Goal: Information Seeking & Learning: Find specific fact

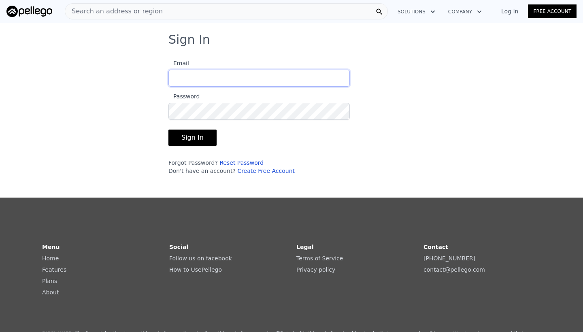
type input "[EMAIL_ADDRESS][DOMAIN_NAME]"
click at [191, 138] on button "Sign In" at bounding box center [192, 138] width 48 height 16
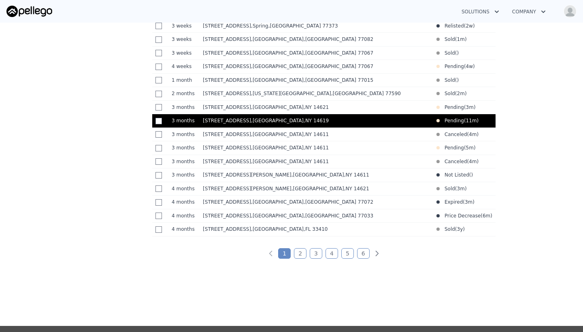
scroll to position [438, 0]
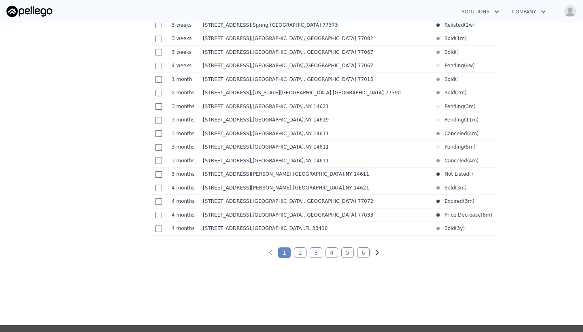
click at [378, 255] on icon "Next page" at bounding box center [377, 253] width 8 height 8
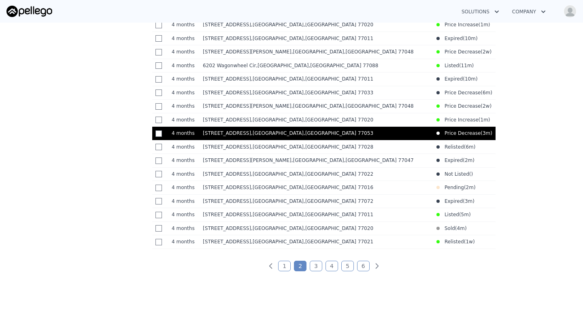
scroll to position [426, 0]
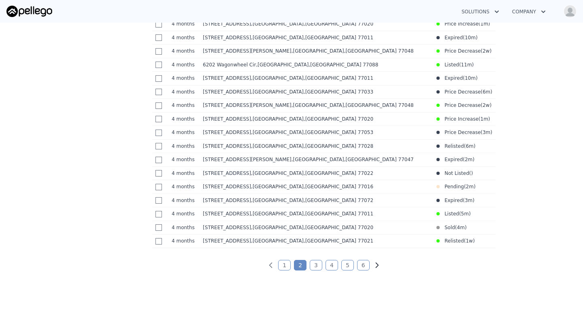
click at [377, 268] on icon "Next page" at bounding box center [377, 265] width 8 height 8
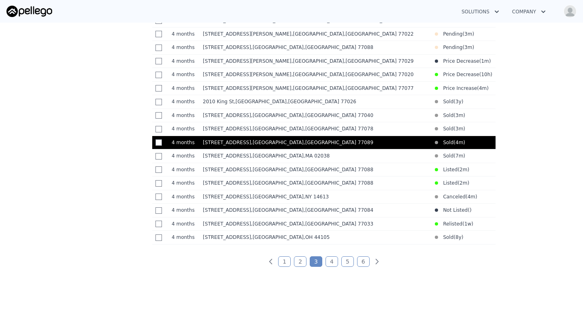
scroll to position [430, 0]
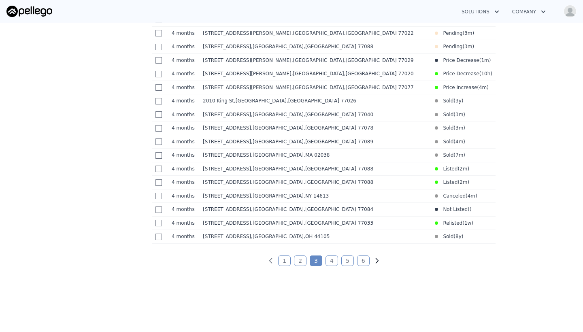
click at [377, 263] on icon "Next page" at bounding box center [377, 260] width 2 height 5
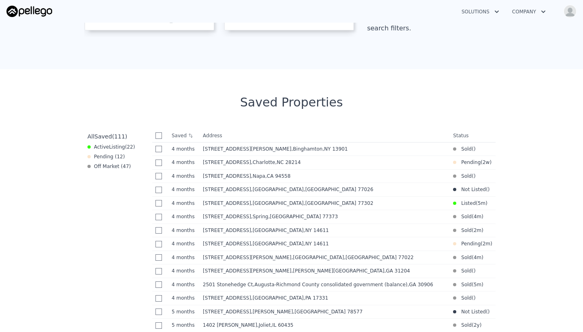
scroll to position [258, 0]
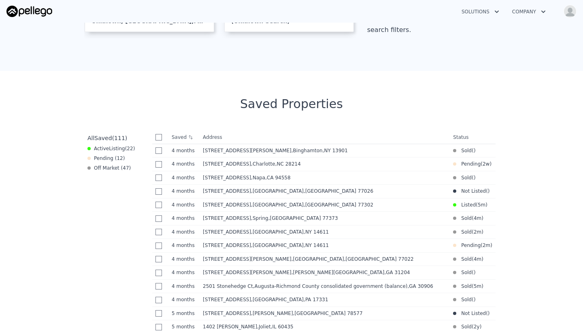
click at [124, 147] on span "Listing" at bounding box center [117, 149] width 16 height 6
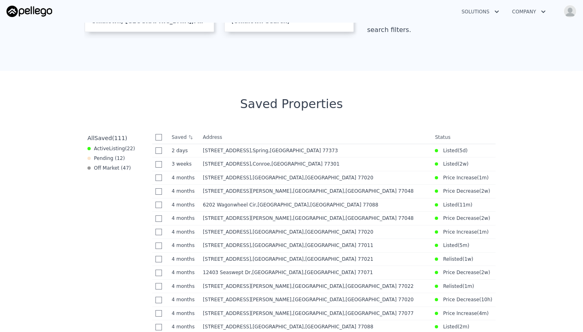
click at [115, 169] on div "Off Market ( 47 )" at bounding box center [108, 168] width 43 height 6
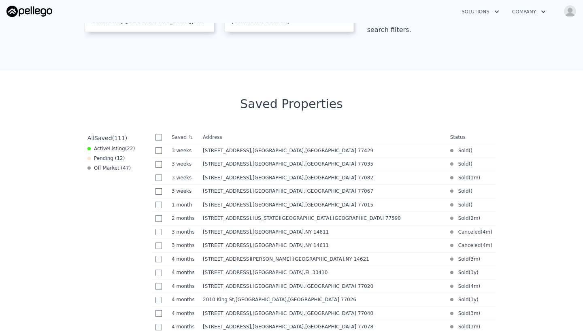
click at [124, 147] on span "Listing" at bounding box center [117, 149] width 16 height 6
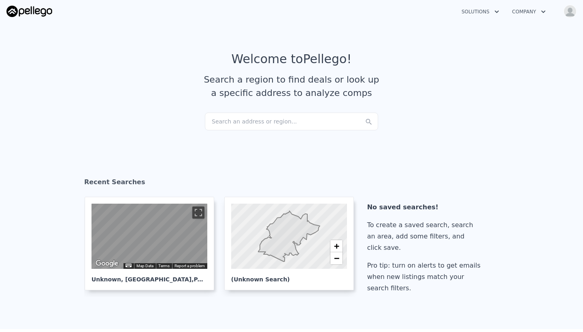
scroll to position [0, 1]
click at [235, 123] on div "Search an address or region..." at bounding box center [291, 122] width 173 height 18
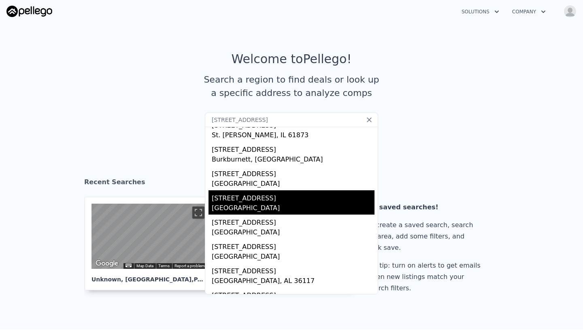
scroll to position [55, 0]
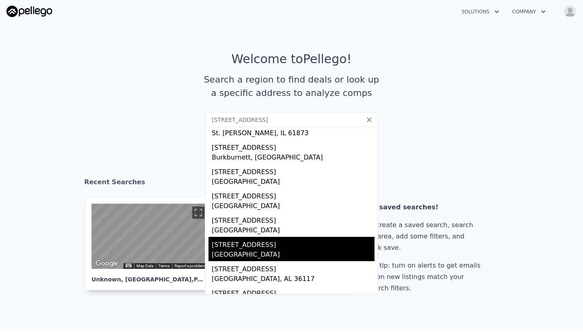
type input "[STREET_ADDRESS]"
click at [241, 253] on div "[GEOGRAPHIC_DATA]" at bounding box center [293, 255] width 163 height 11
